Goal: Task Accomplishment & Management: Manage account settings

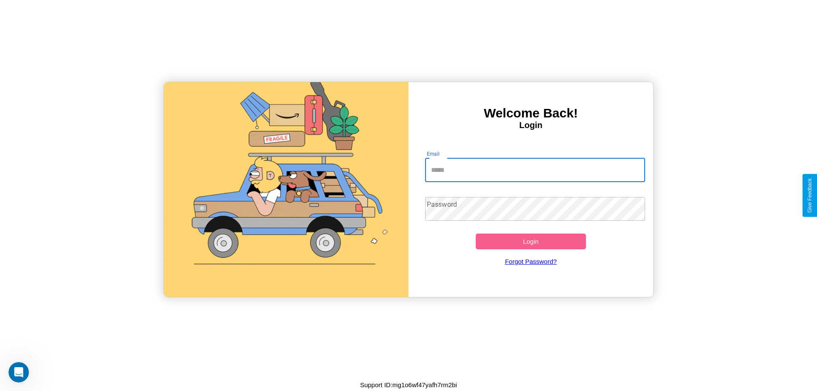
click at [535, 170] on input "Email" at bounding box center [535, 170] width 220 height 24
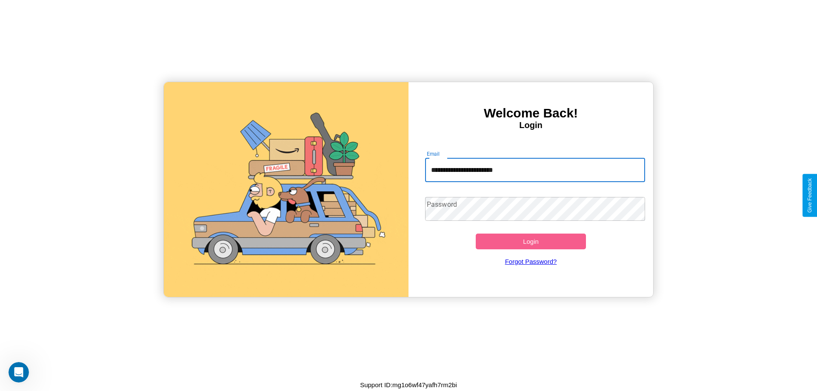
type input "**********"
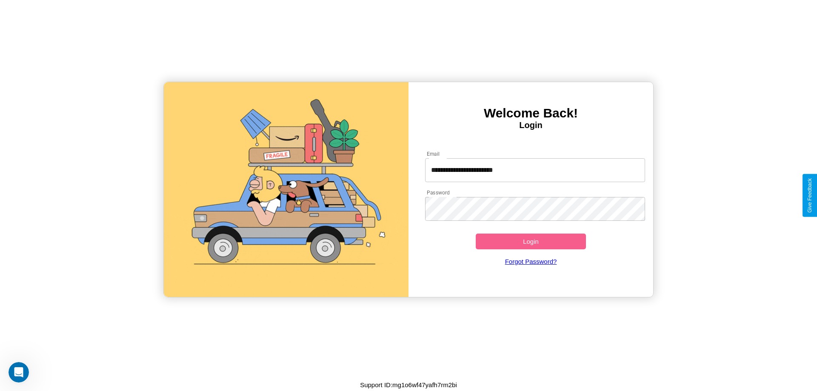
click at [530, 241] on button "Login" at bounding box center [531, 242] width 110 height 16
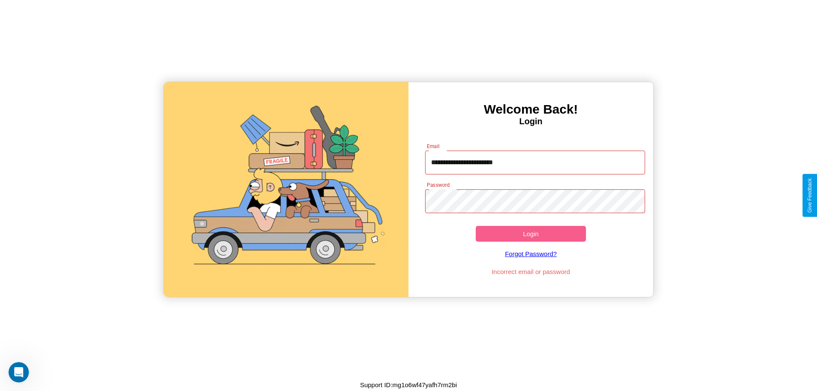
click at [530, 234] on button "Login" at bounding box center [531, 234] width 110 height 16
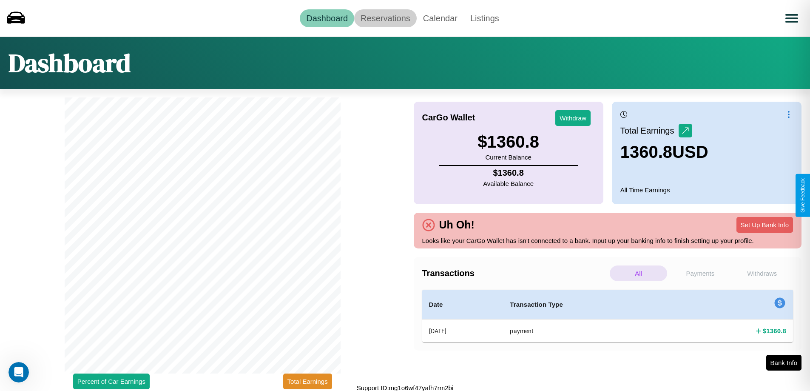
click at [385, 18] on link "Reservations" at bounding box center [385, 18] width 63 height 18
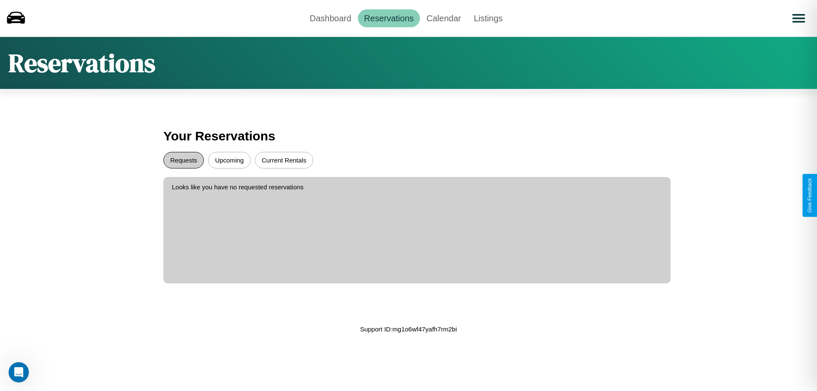
click at [183, 160] on button "Requests" at bounding box center [183, 160] width 40 height 17
click at [284, 160] on button "Current Rentals" at bounding box center [284, 160] width 58 height 17
click at [330, 18] on link "Dashboard" at bounding box center [330, 18] width 54 height 18
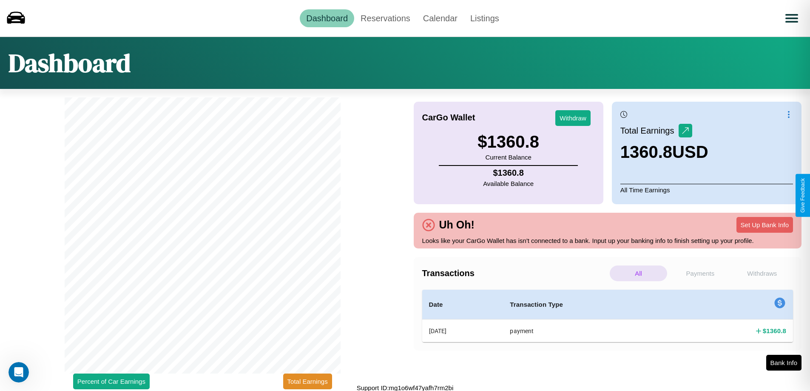
click at [639, 273] on p "All" at bounding box center [638, 273] width 57 height 16
click at [762, 273] on p "Withdraws" at bounding box center [762, 273] width 57 height 16
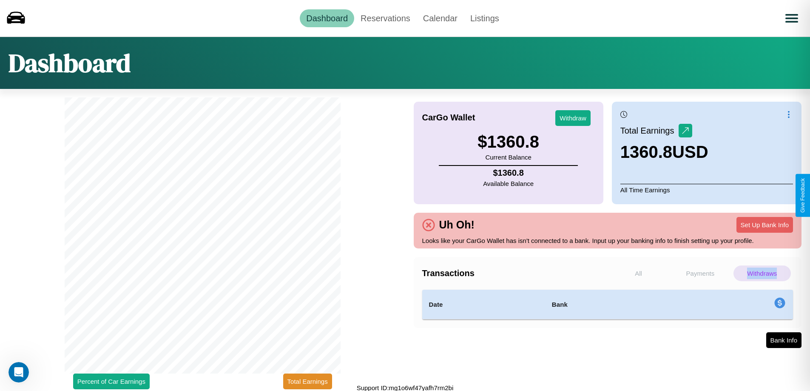
click at [762, 273] on p "Withdraws" at bounding box center [762, 273] width 57 height 16
